Goal: Information Seeking & Learning: Find specific fact

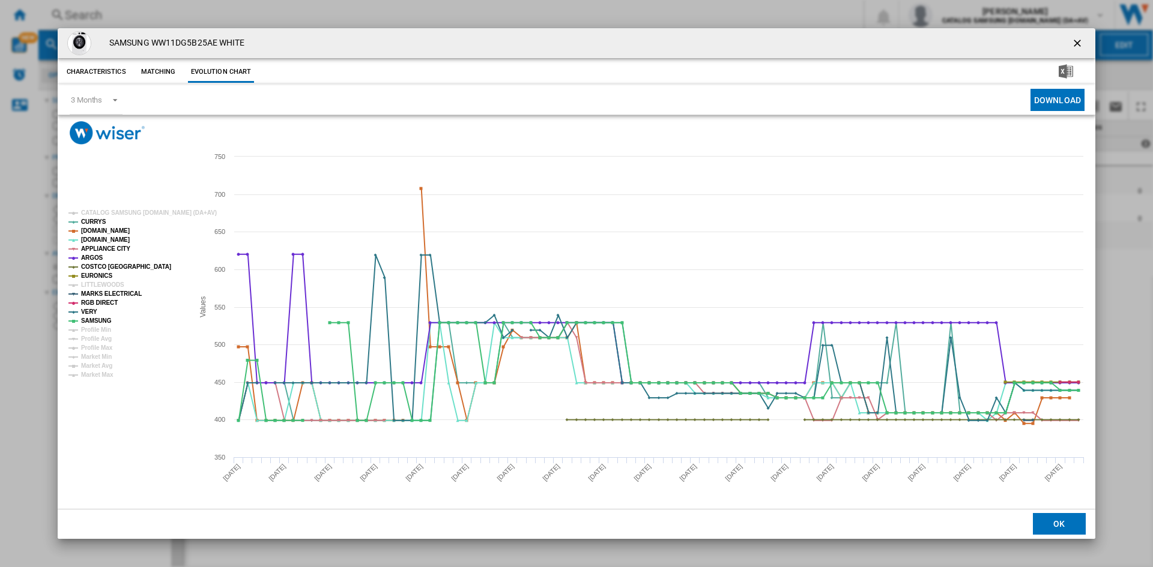
click at [1076, 43] on ng-md-icon "getI18NText('BUTTONS.CLOSE_DIALOG')" at bounding box center [1078, 44] width 14 height 14
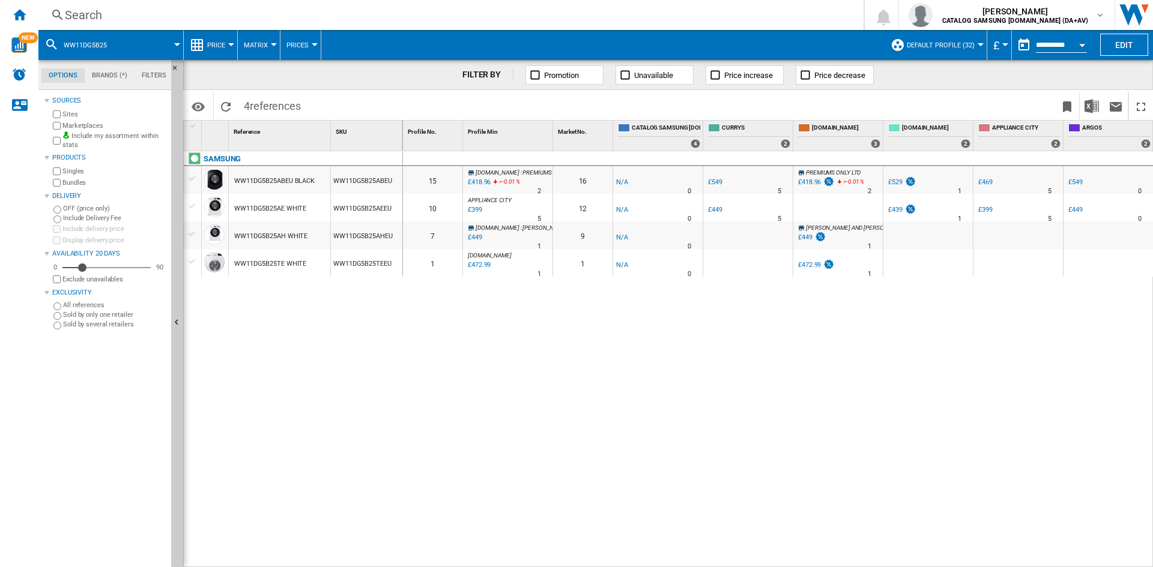
click at [133, 22] on div "Search" at bounding box center [448, 15] width 767 height 17
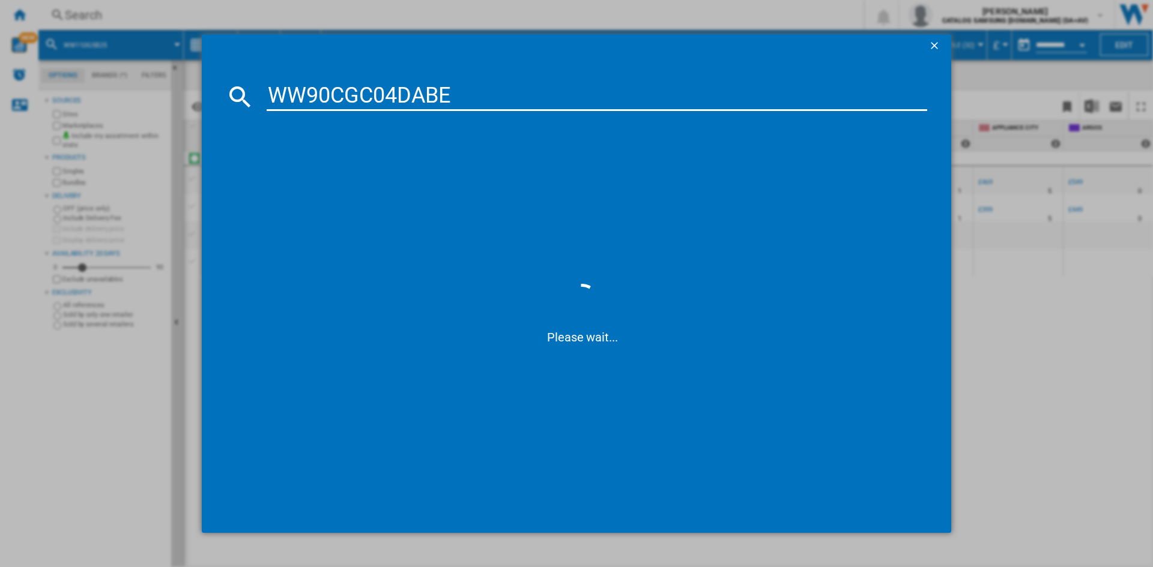
type input "WW90CGC04DAB"
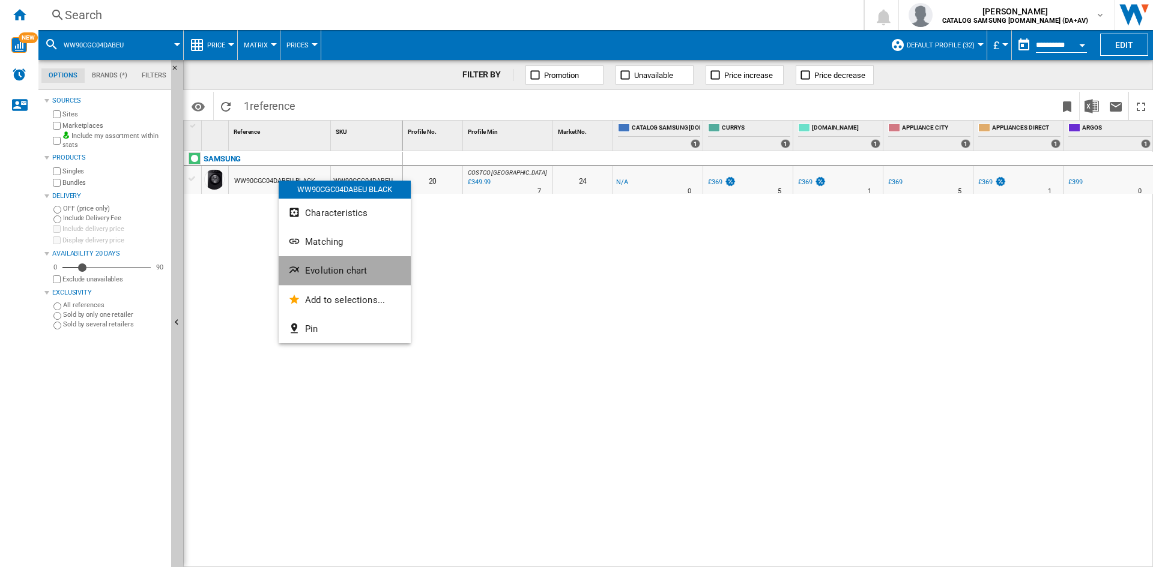
click at [340, 271] on span "Evolution chart" at bounding box center [336, 270] width 62 height 11
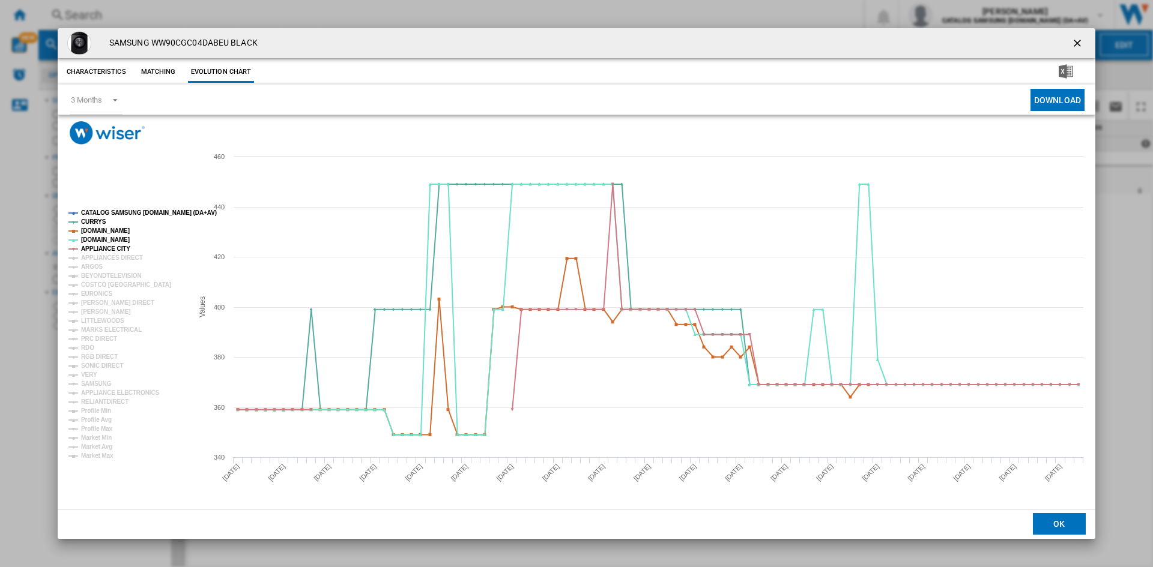
click at [122, 210] on tspan "CATALOG SAMSUNG [DOMAIN_NAME] (DA+AV)" at bounding box center [149, 213] width 136 height 7
click at [101, 259] on tspan "APPLIANCES DIRECT" at bounding box center [112, 258] width 62 height 7
click at [93, 266] on tspan "ARGOS" at bounding box center [92, 267] width 22 height 7
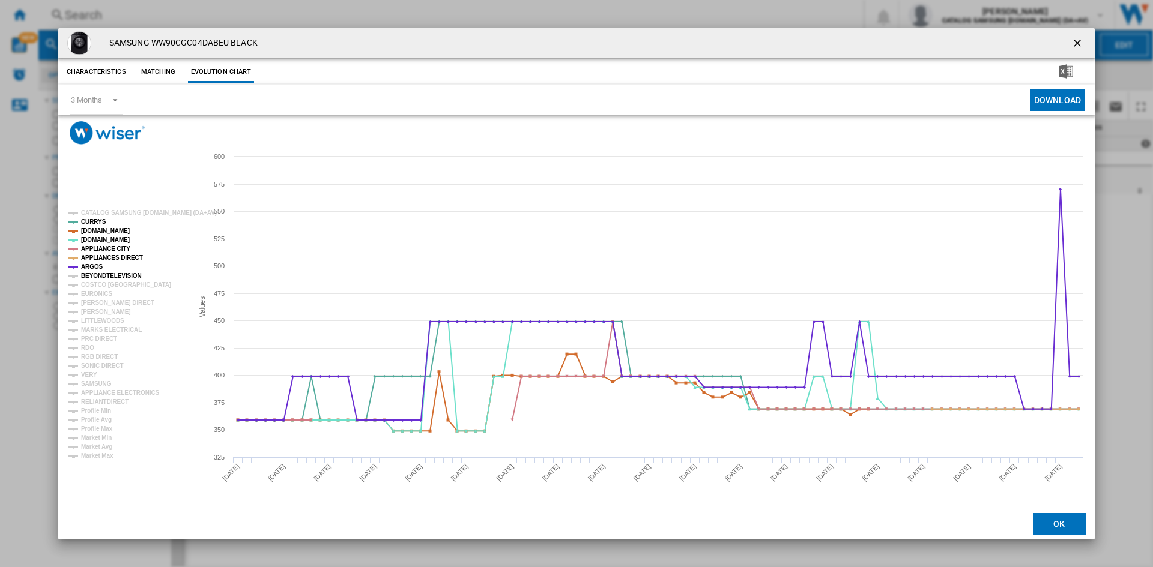
click at [103, 274] on tspan "BEYONDTELEVISION" at bounding box center [111, 276] width 61 height 7
click at [94, 294] on tspan "EURONICS" at bounding box center [96, 294] width 31 height 7
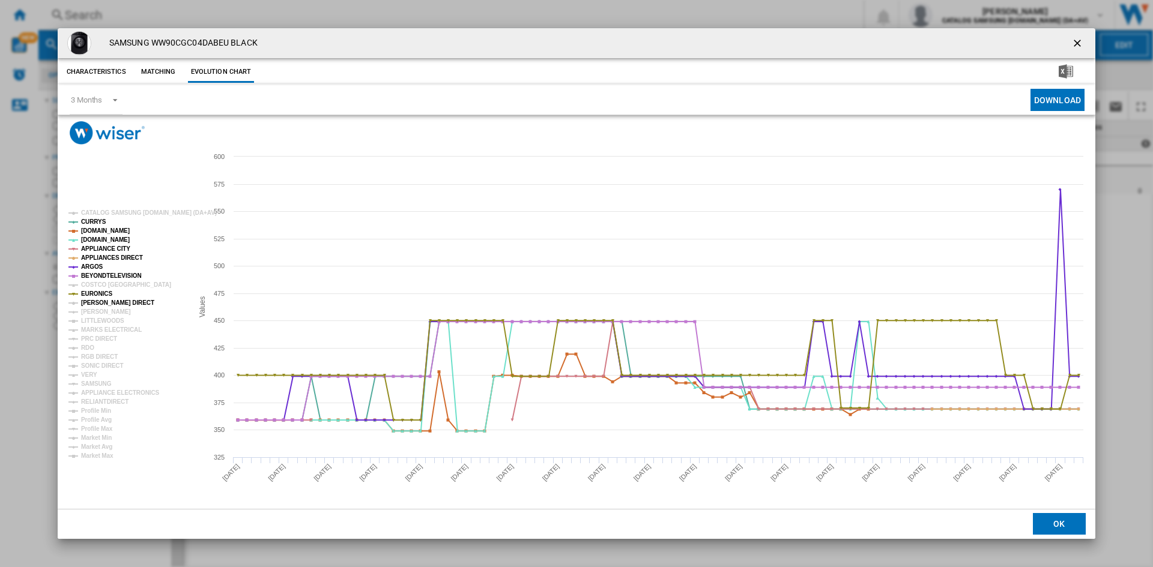
click at [94, 303] on tspan "[PERSON_NAME] DIRECT" at bounding box center [117, 303] width 73 height 7
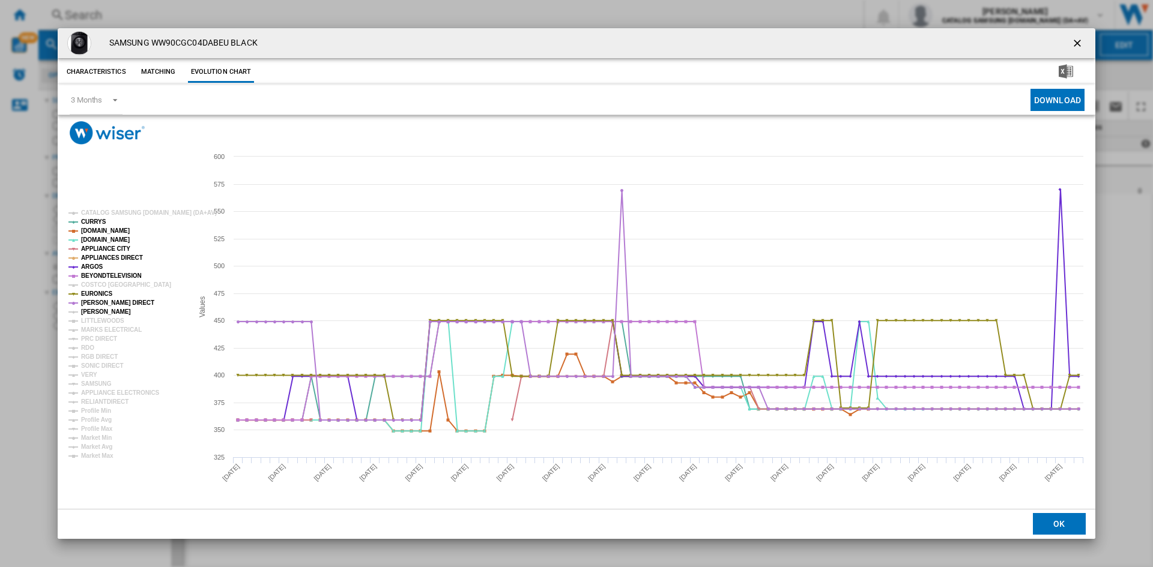
click at [94, 313] on tspan "[PERSON_NAME]" at bounding box center [106, 312] width 50 height 7
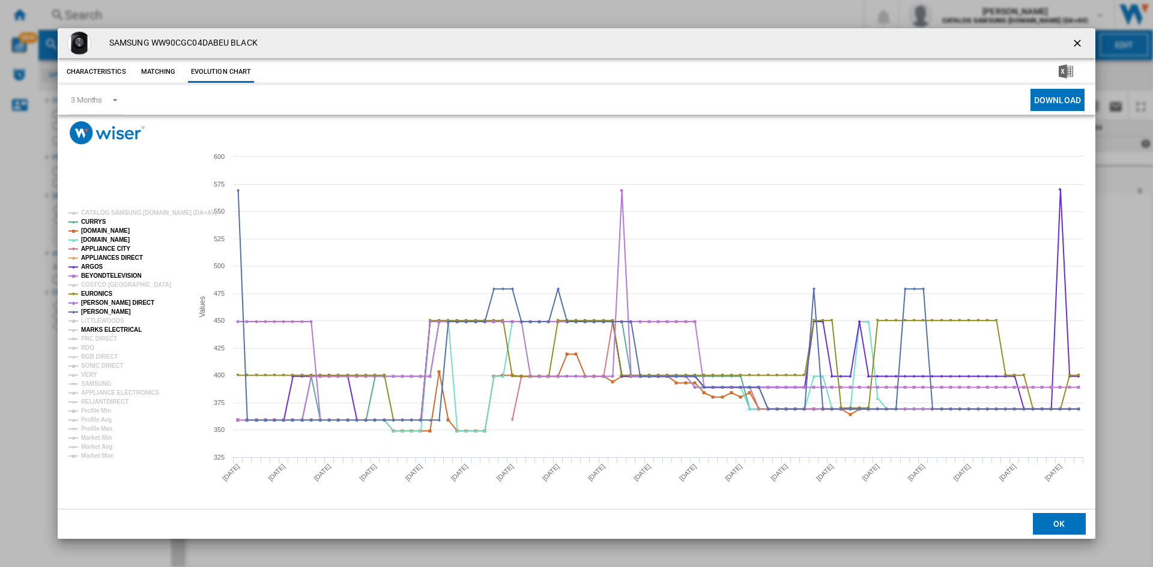
click at [97, 331] on tspan "MARKS ELECTRICAL" at bounding box center [111, 330] width 61 height 7
click at [95, 337] on tspan "PRC DIRECT" at bounding box center [99, 339] width 36 height 7
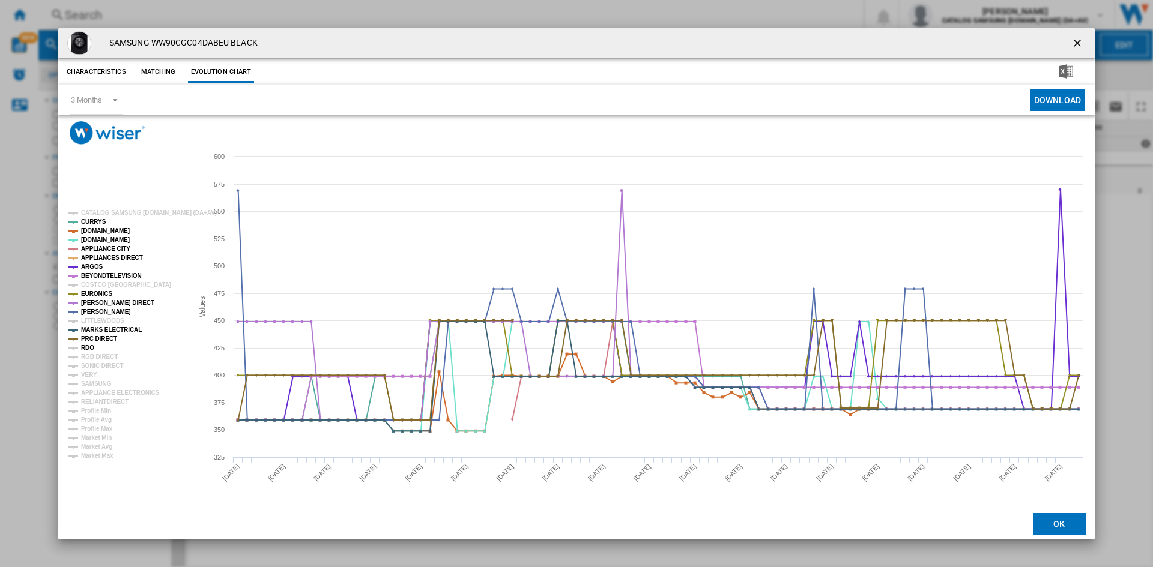
click at [88, 347] on tspan "RDO" at bounding box center [87, 348] width 13 height 7
click at [92, 354] on tspan "RGB DIRECT" at bounding box center [99, 357] width 37 height 7
click at [92, 366] on tspan "SONIC DIRECT" at bounding box center [102, 366] width 42 height 7
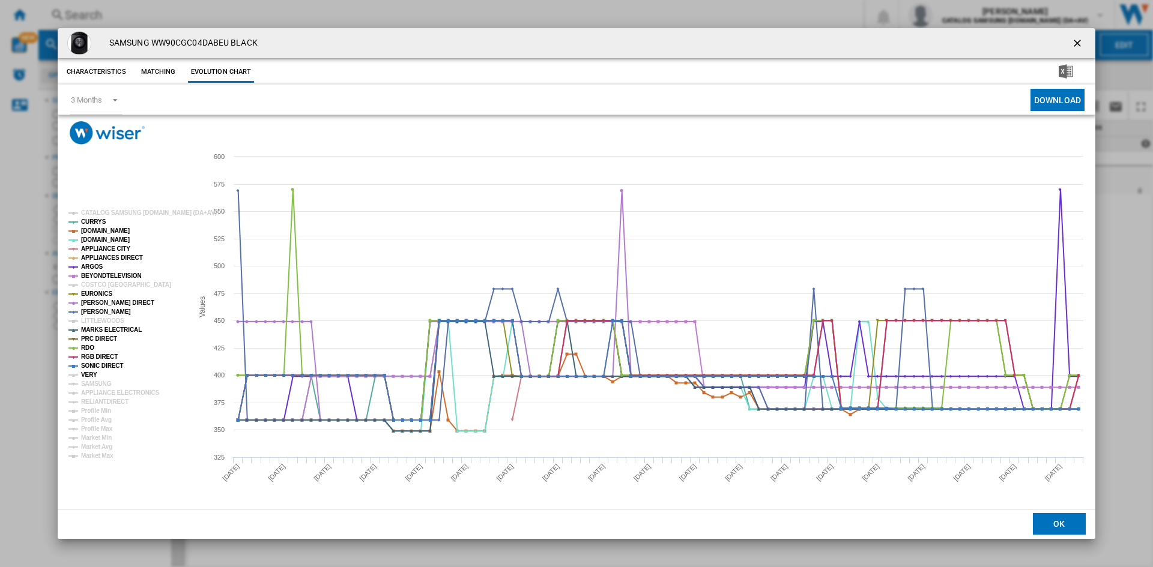
click at [91, 375] on tspan "VERY" at bounding box center [89, 375] width 16 height 7
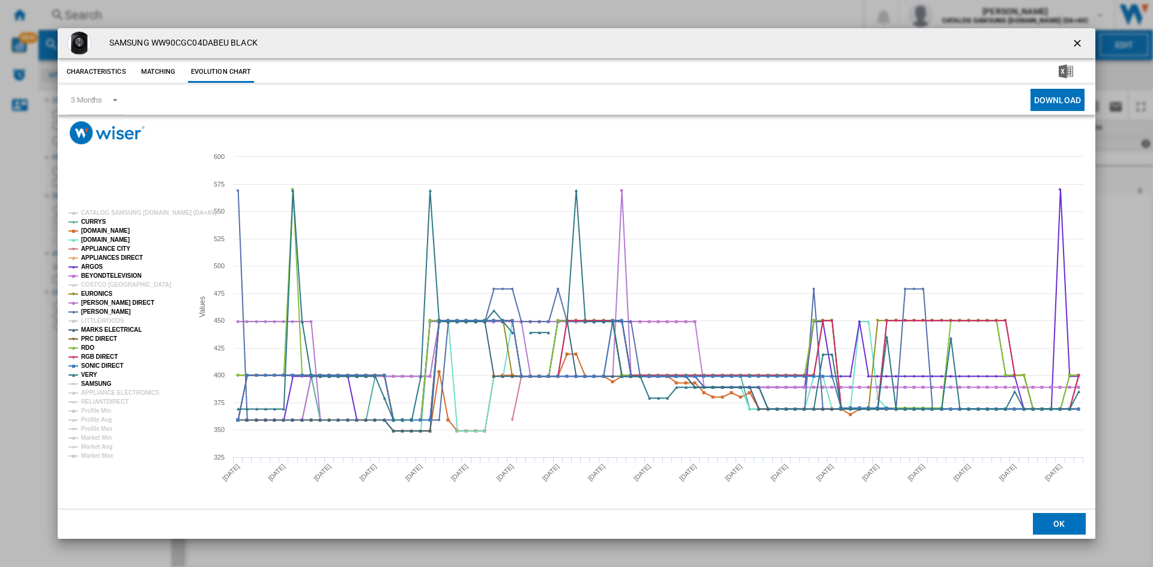
drag, startPoint x: 91, startPoint y: 381, endPoint x: 98, endPoint y: 388, distance: 10.2
click at [92, 382] on tspan "SAMSUNG" at bounding box center [96, 384] width 31 height 7
click at [101, 391] on tspan "APPLIANCE ELECTRONICS" at bounding box center [120, 393] width 79 height 7
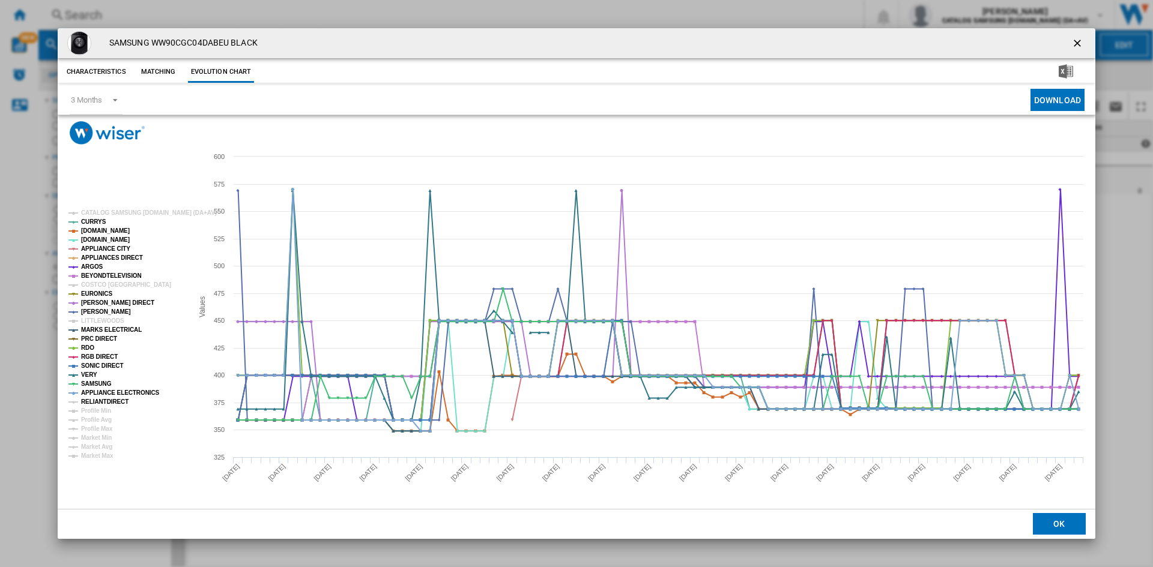
click at [104, 402] on tspan "RELIANTDIRECT" at bounding box center [104, 402] width 47 height 7
